Goal: Task Accomplishment & Management: Complete application form

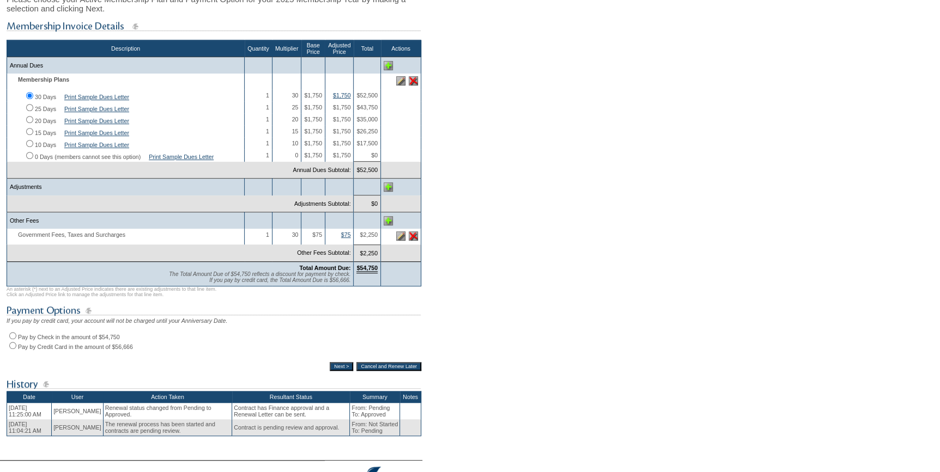
scroll to position [198, 0]
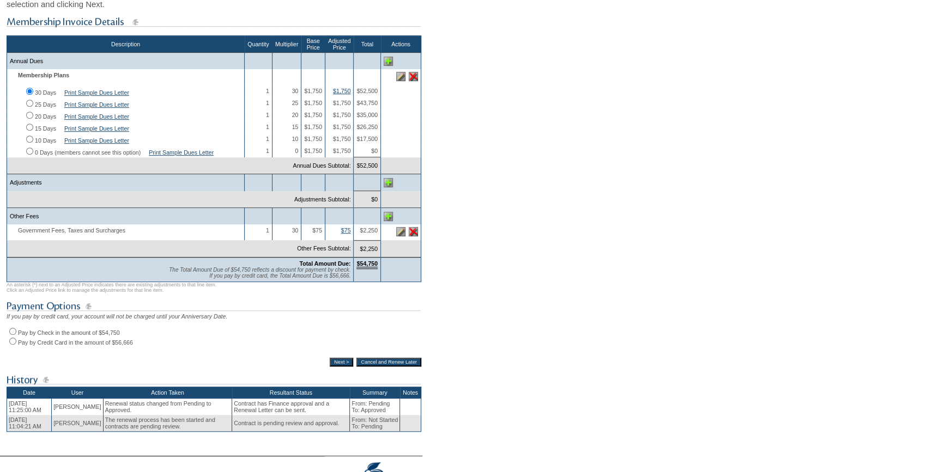
click at [13, 335] on input "Pay by Check in the amount of $54,750" at bounding box center [12, 331] width 7 height 7
radio input "true"
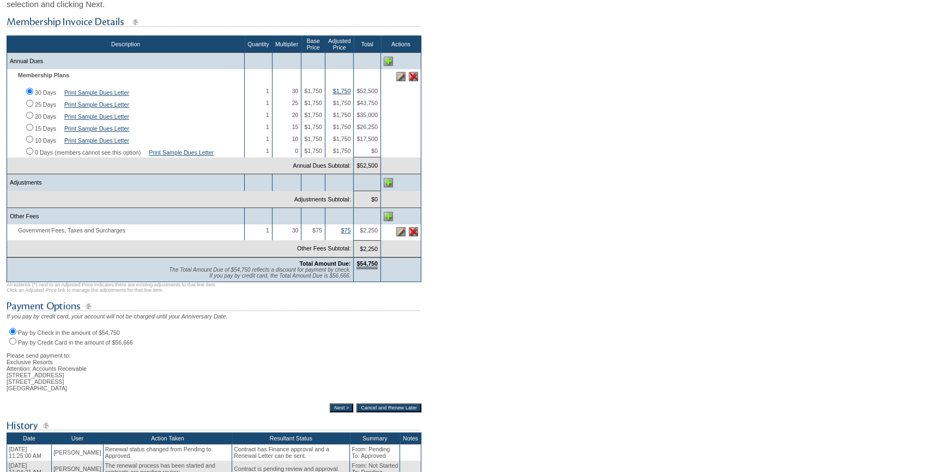
click at [356, 412] on input "Cancel and Renew Later" at bounding box center [388, 408] width 65 height 9
click at [338, 412] on input "Next >" at bounding box center [341, 408] width 23 height 9
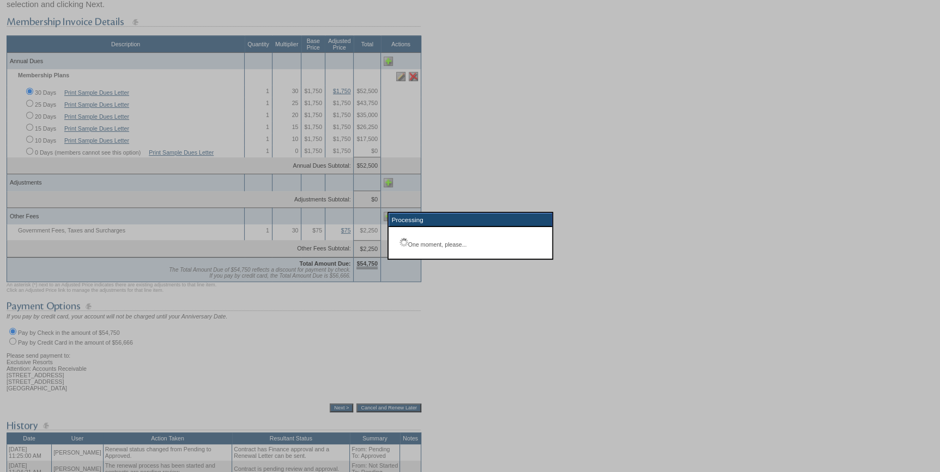
scroll to position [78, 0]
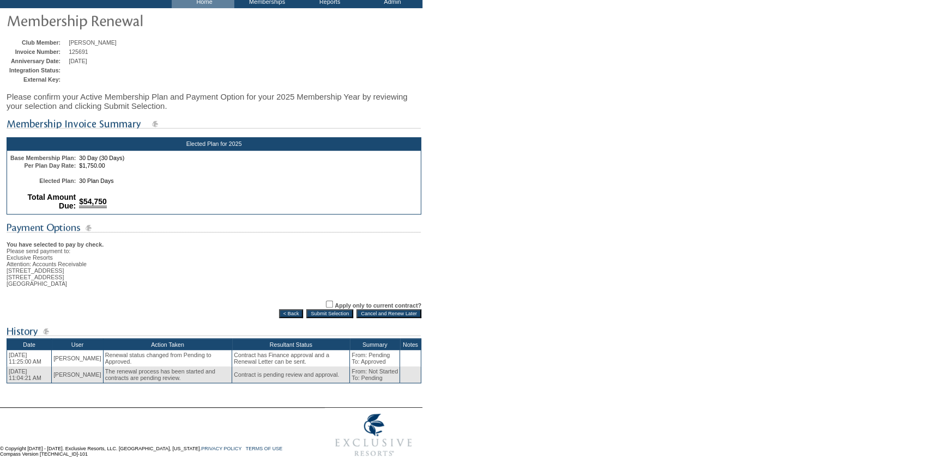
click at [337, 309] on input "Submit Selection" at bounding box center [329, 313] width 47 height 9
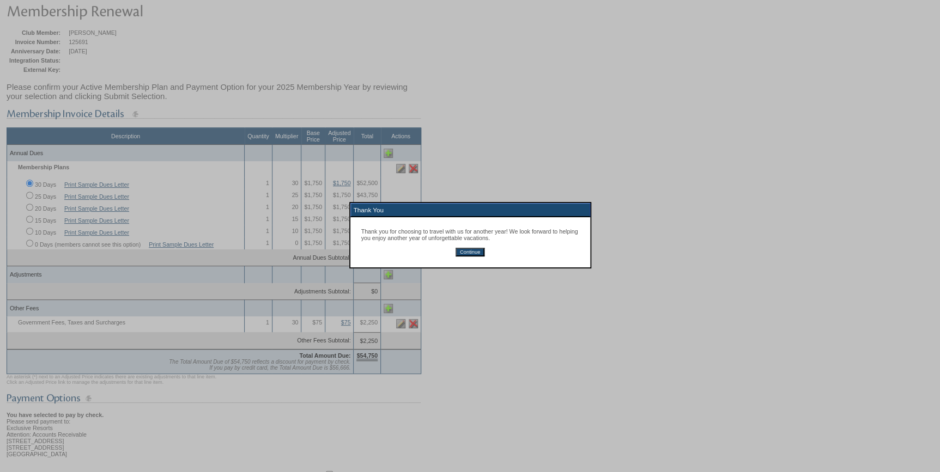
click at [468, 250] on input "Continue" at bounding box center [469, 252] width 29 height 9
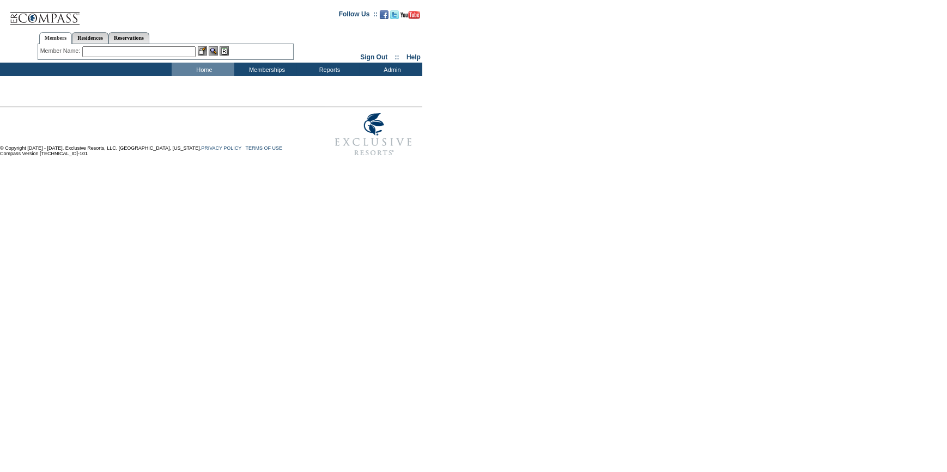
click at [87, 51] on input "text" at bounding box center [138, 51] width 113 height 11
paste input "[EMAIL_ADDRESS][DOMAIN_NAME]"
click at [102, 51] on input "[EMAIL_ADDRESS][DOMAIN_NAME]" at bounding box center [138, 51] width 113 height 11
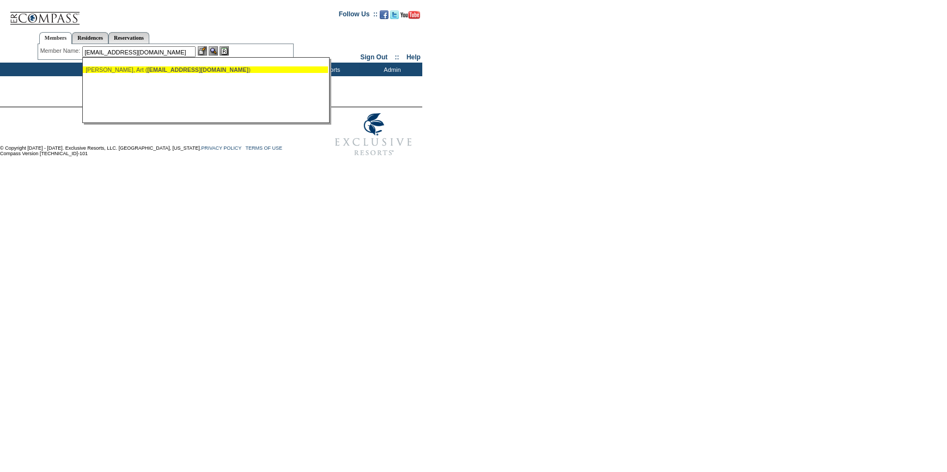
click at [109, 66] on div "[PERSON_NAME], Art ( [EMAIL_ADDRESS][DOMAIN_NAME] )" at bounding box center [206, 69] width 240 height 7
type input "[PERSON_NAME], Art ([EMAIL_ADDRESS][DOMAIN_NAME])"
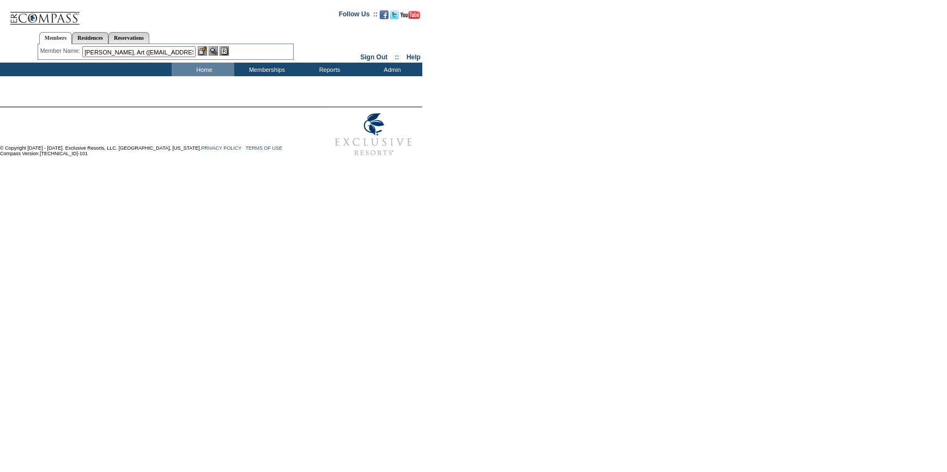
click at [205, 48] on img at bounding box center [202, 50] width 9 height 9
